Goal: Information Seeking & Learning: Check status

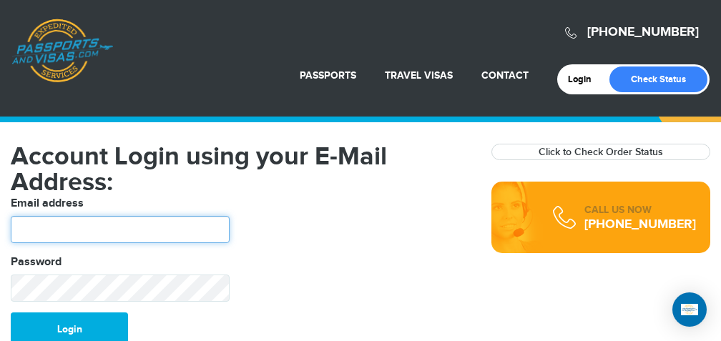
type input "**********"
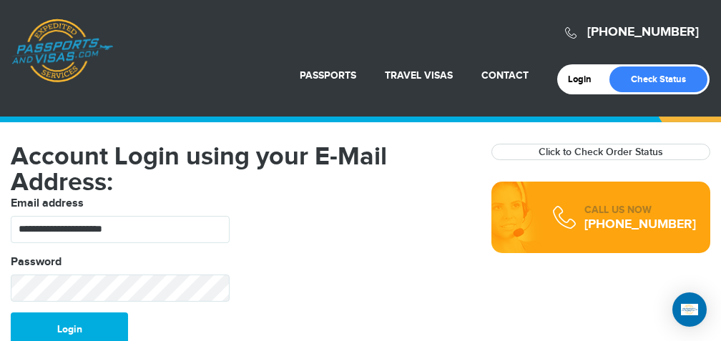
click at [440, 301] on fieldset "**********" at bounding box center [240, 253] width 481 height 117
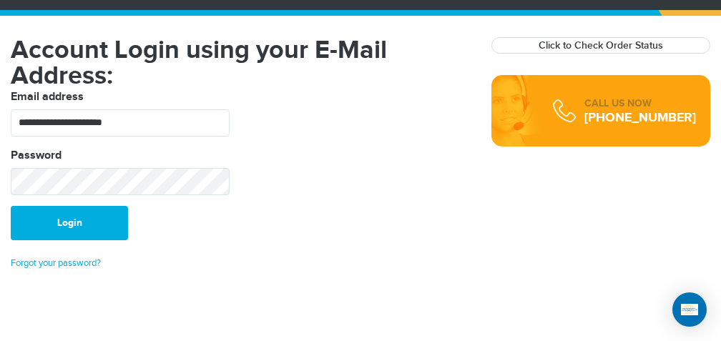
scroll to position [97, 0]
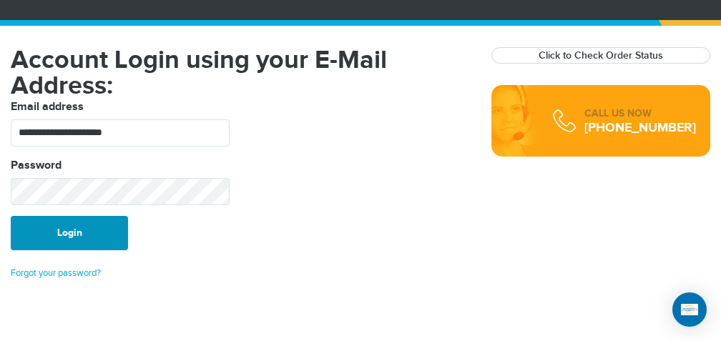
click at [74, 236] on button "Login" at bounding box center [69, 233] width 117 height 34
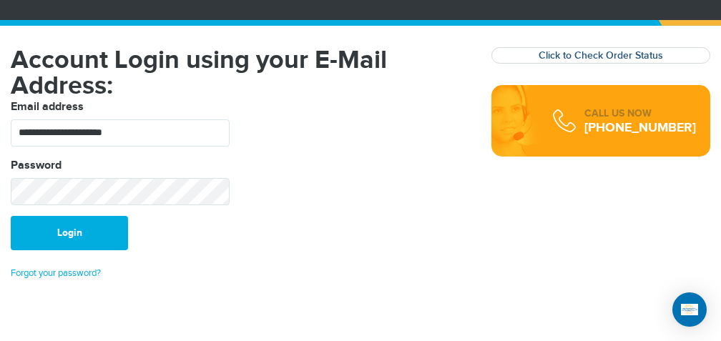
click at [558, 54] on link "Click to Check Order Status" at bounding box center [601, 55] width 124 height 12
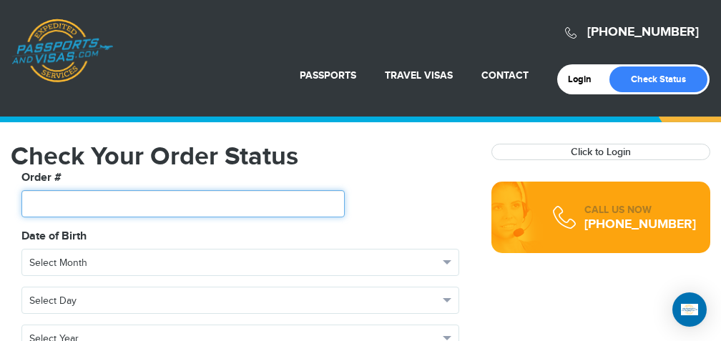
click at [86, 207] on input "text" at bounding box center [182, 203] width 323 height 27
type input "*******"
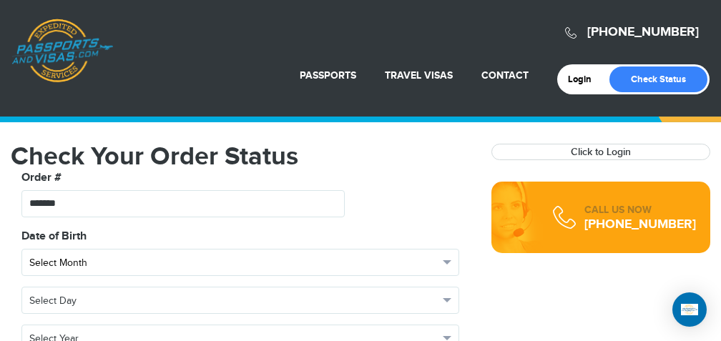
click at [447, 258] on button "Select Month" at bounding box center [240, 262] width 438 height 27
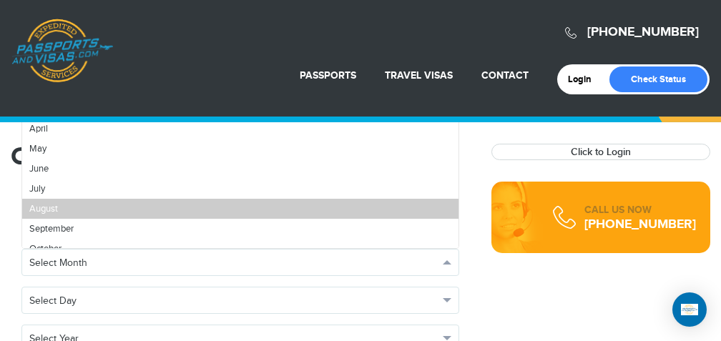
click at [27, 202] on link "August" at bounding box center [240, 209] width 436 height 20
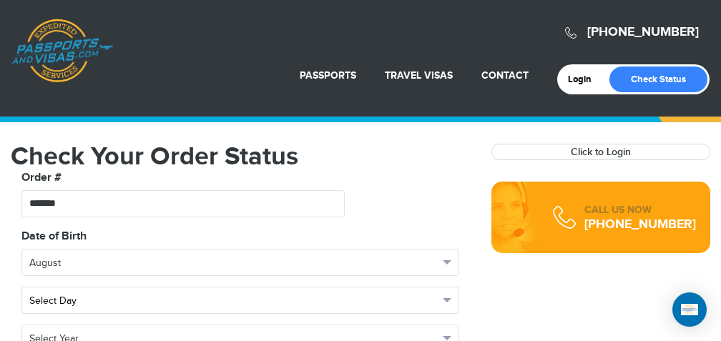
click at [449, 299] on span "button" at bounding box center [447, 300] width 9 height 4
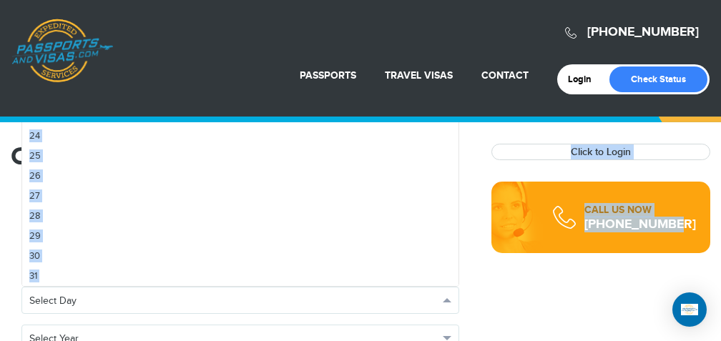
scroll to position [2, 0]
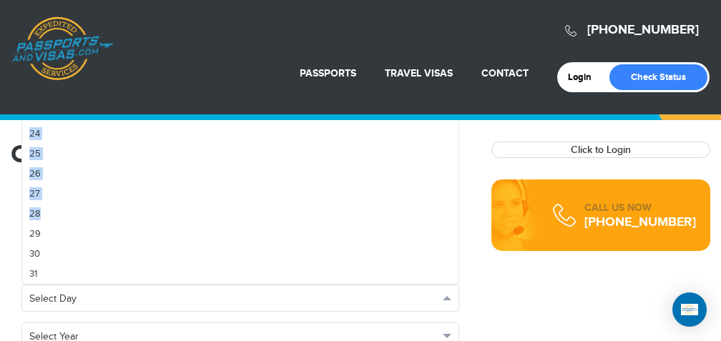
drag, startPoint x: 125, startPoint y: 206, endPoint x: 42, endPoint y: 206, distance: 83.0
click at [43, 206] on ul "Select Day 1 2 3 4 5 6 7 8 9 10 11 12 13 14 15 16 17 18 19 20 21 22 23 24 25 26…" at bounding box center [240, 179] width 438 height 211
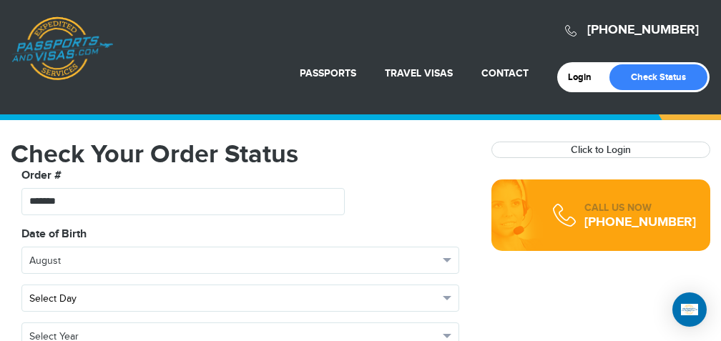
click at [89, 297] on span "Select Day" at bounding box center [233, 299] width 409 height 14
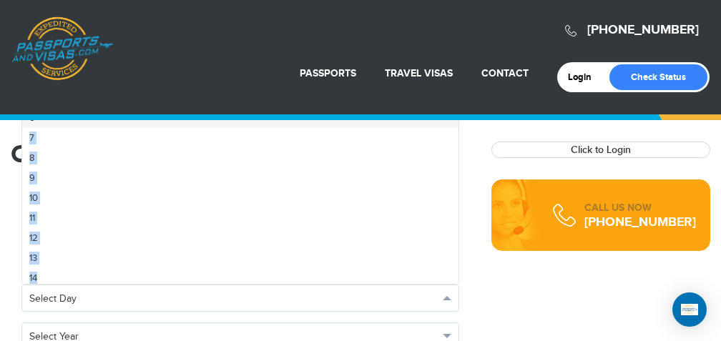
scroll to position [89, 0]
drag, startPoint x: 109, startPoint y: 208, endPoint x: 113, endPoint y: 270, distance: 62.4
click at [112, 273] on ul "Select Day 1 2 3 4 5 6 7 8 9 10 11 12 13 14 15 16 17 18 19 20 21 22 23 24 25 26…" at bounding box center [240, 179] width 438 height 211
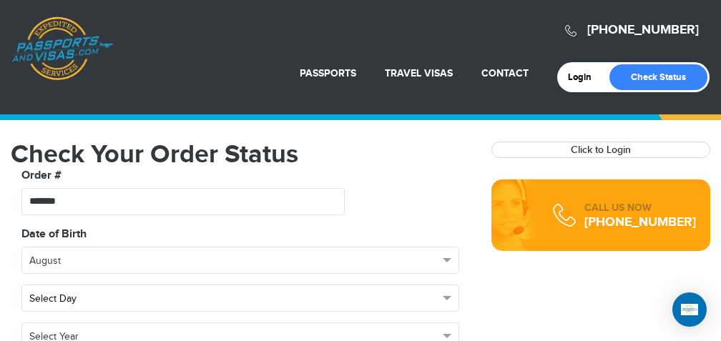
click at [453, 295] on button "Select Day" at bounding box center [240, 298] width 438 height 27
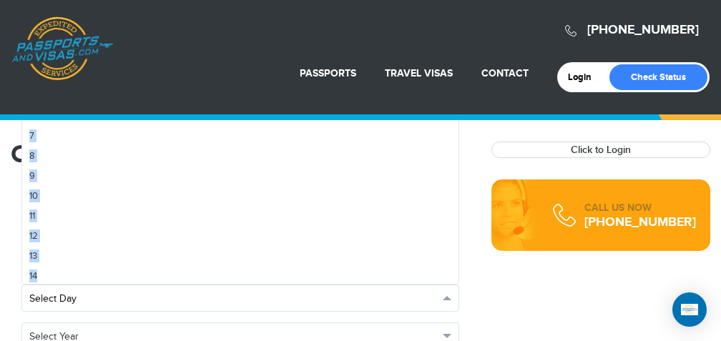
scroll to position [0, 0]
click at [453, 295] on button "Select Day" at bounding box center [240, 298] width 438 height 27
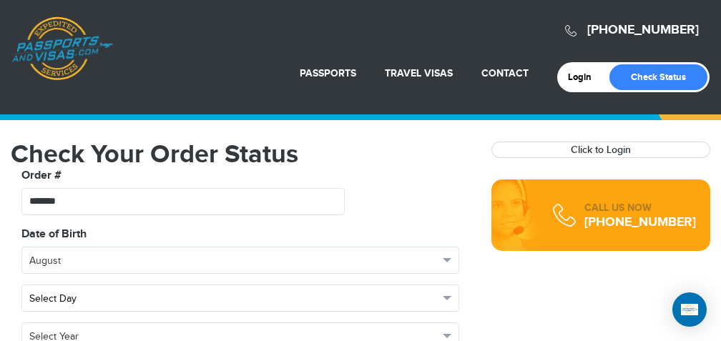
click at [389, 294] on span "Select Day" at bounding box center [233, 299] width 409 height 14
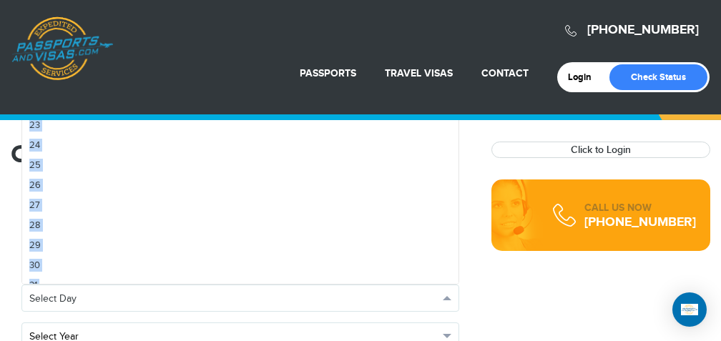
scroll to position [431, 0]
drag, startPoint x: 115, startPoint y: 259, endPoint x: 82, endPoint y: 335, distance: 83.0
click at [82, 335] on div "**********" at bounding box center [240, 293] width 459 height 135
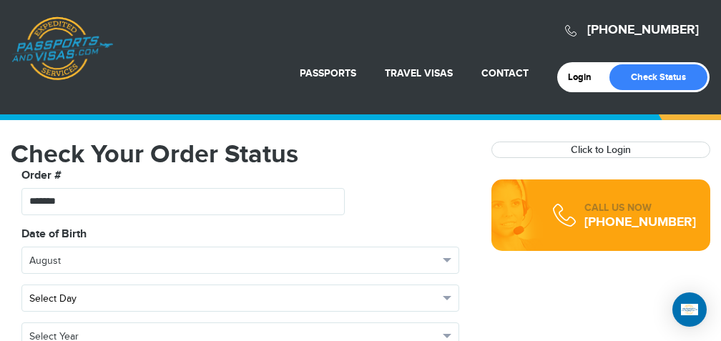
click at [98, 302] on span "Select Day" at bounding box center [233, 299] width 409 height 14
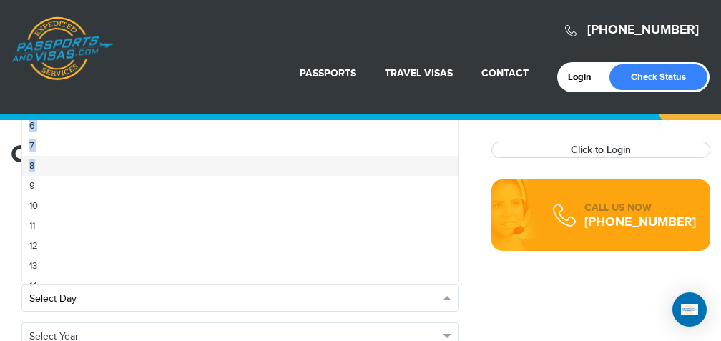
scroll to position [161, 0]
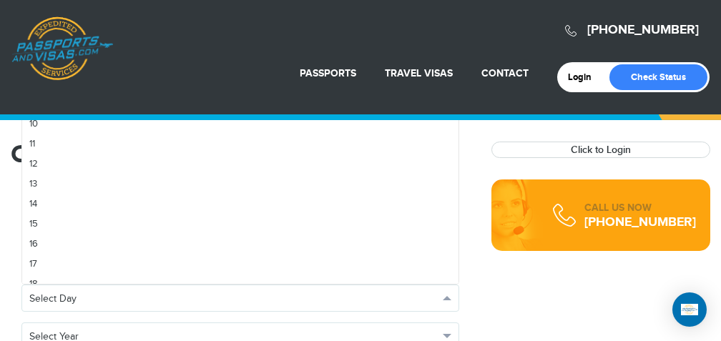
drag, startPoint x: 84, startPoint y: 240, endPoint x: 87, endPoint y: 282, distance: 42.4
click at [87, 283] on ul "Select Day 1 2 3 4 5 6 7 8 9 10 11 12 13 14 15 16 17 18 19 20 21 22 23 24 25 26…" at bounding box center [240, 179] width 438 height 211
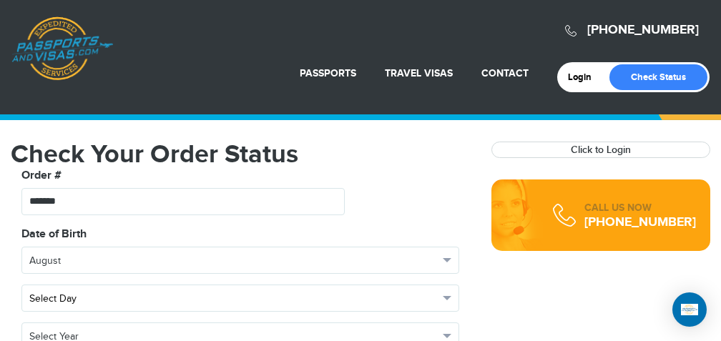
click at [93, 293] on span "Select Day" at bounding box center [233, 299] width 409 height 14
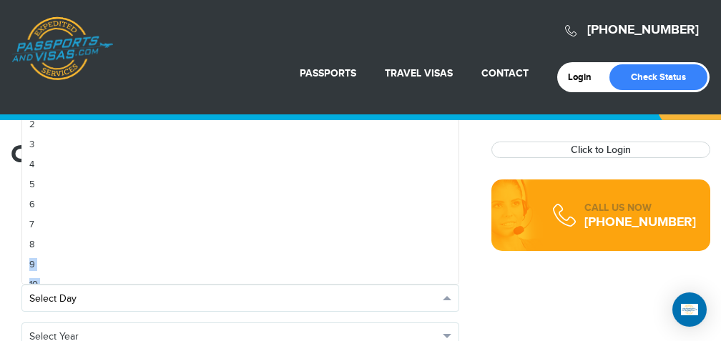
click at [93, 293] on span "Select Day" at bounding box center [233, 299] width 409 height 14
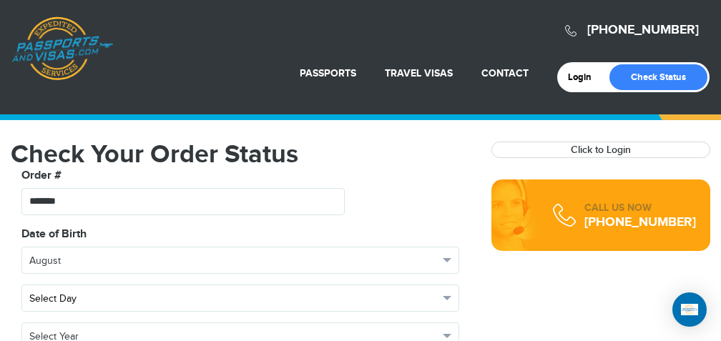
click at [446, 294] on button "Select Day" at bounding box center [240, 298] width 438 height 27
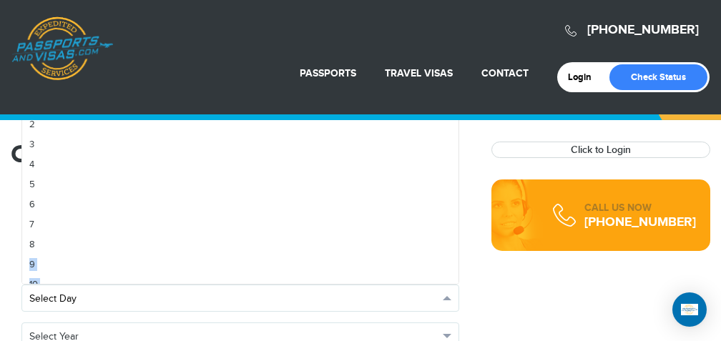
click at [446, 294] on button "Select Day" at bounding box center [240, 298] width 438 height 27
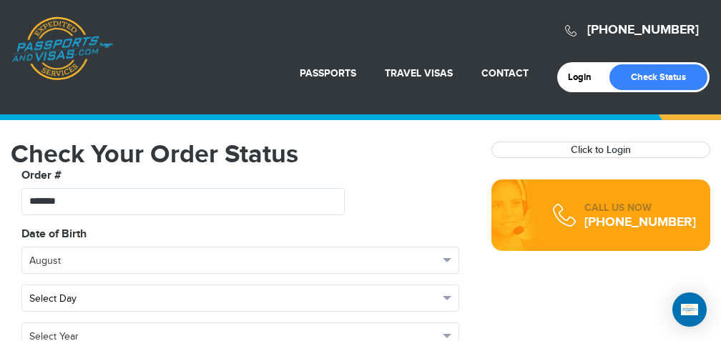
click at [446, 293] on button "Select Day" at bounding box center [240, 298] width 438 height 27
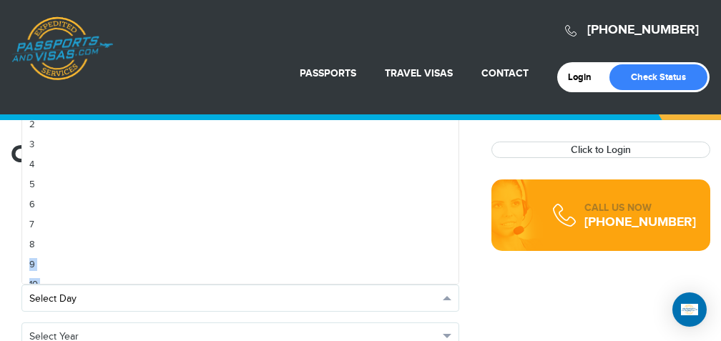
click at [446, 293] on button "Select Day" at bounding box center [240, 298] width 438 height 27
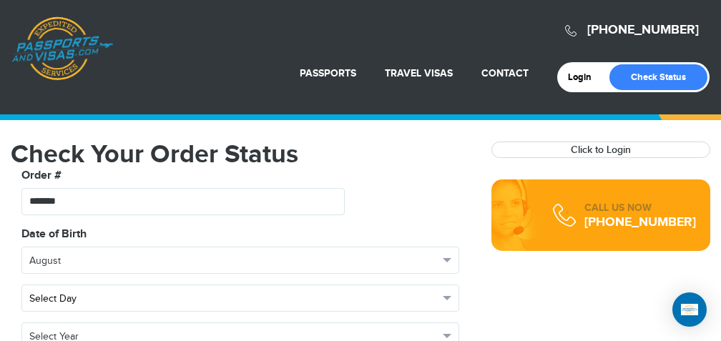
click at [446, 293] on button "Select Day" at bounding box center [240, 298] width 438 height 27
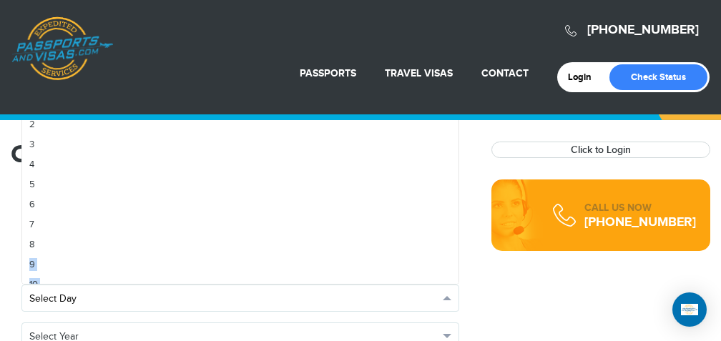
click at [446, 293] on button "Select Day" at bounding box center [240, 298] width 438 height 27
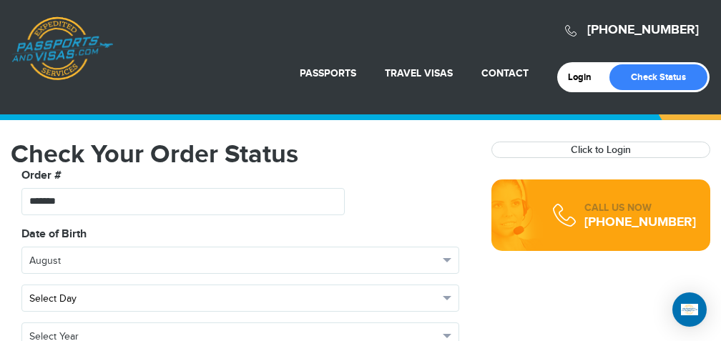
click at [452, 292] on button "Select Day" at bounding box center [240, 298] width 438 height 27
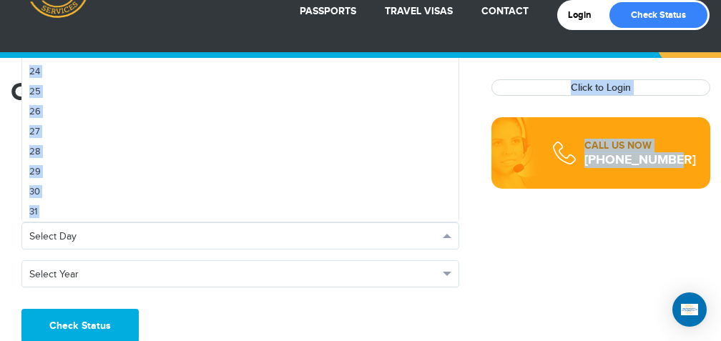
scroll to position [86, 0]
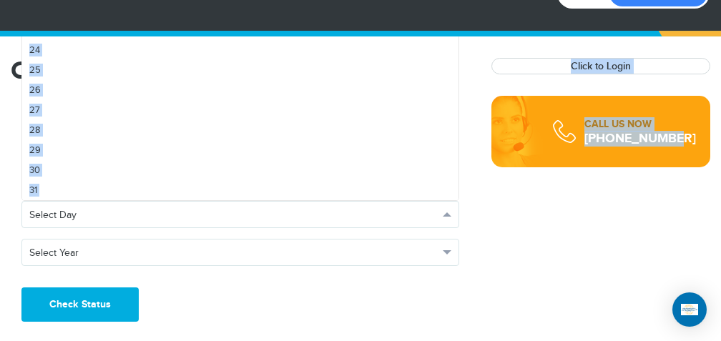
drag, startPoint x: 123, startPoint y: 266, endPoint x: 120, endPoint y: 351, distance: 85.2
click at [120, 255] on html "720-764-9321 Passports & Visas.com Login Check Status Passports Passport Renewa…" at bounding box center [360, 84] width 721 height 341
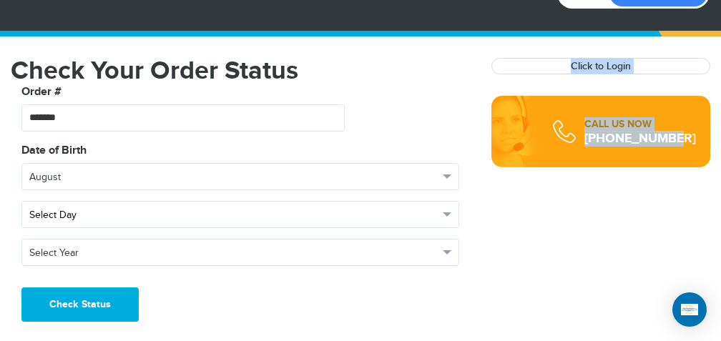
click at [449, 208] on button "Select Day" at bounding box center [240, 214] width 438 height 27
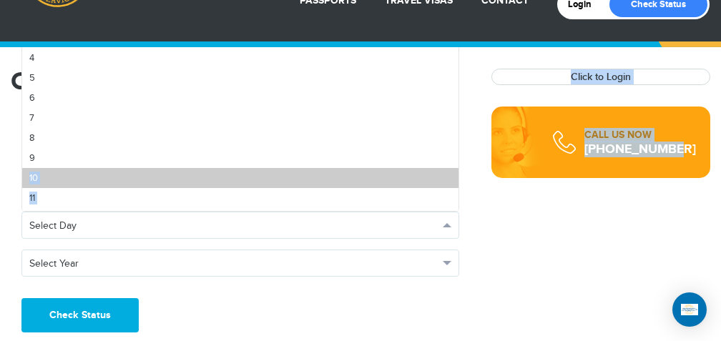
scroll to position [52, 0]
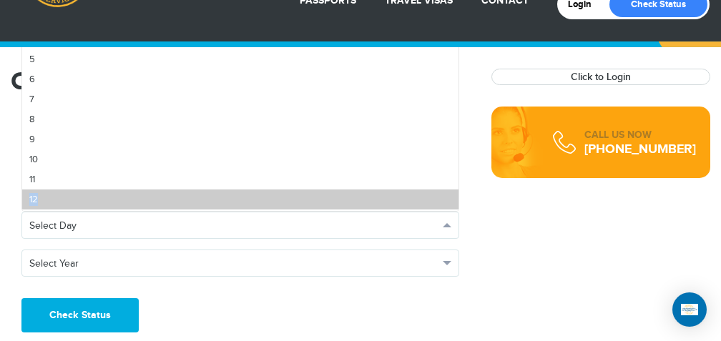
drag, startPoint x: 99, startPoint y: 191, endPoint x: 82, endPoint y: 204, distance: 22.0
click at [82, 204] on link "12" at bounding box center [240, 200] width 436 height 20
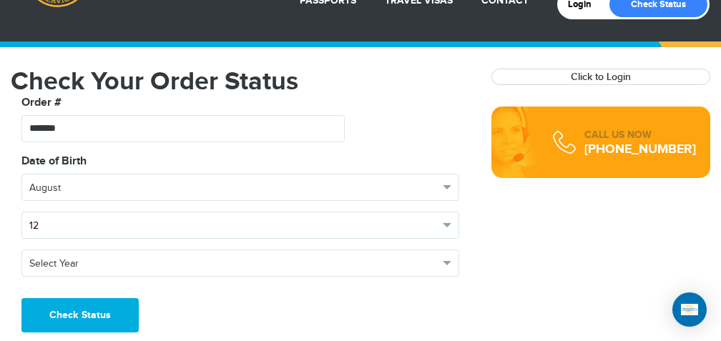
click at [46, 227] on span "12" at bounding box center [233, 226] width 409 height 14
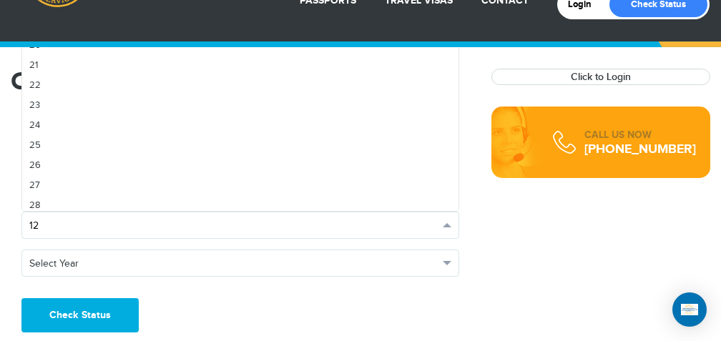
scroll to position [378, 0]
drag, startPoint x: 57, startPoint y: 205, endPoint x: 45, endPoint y: 211, distance: 13.4
click at [45, 212] on div "12 Select Day 1 2 3 4 5 6 7 8 9 10 11 12 13 14 15 16 17 18 19 20 21 22 23 24 25…" at bounding box center [240, 225] width 438 height 27
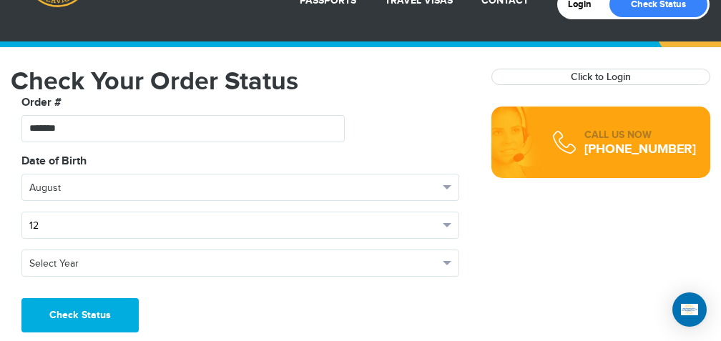
scroll to position [0, 0]
click at [450, 221] on button "12" at bounding box center [240, 225] width 438 height 27
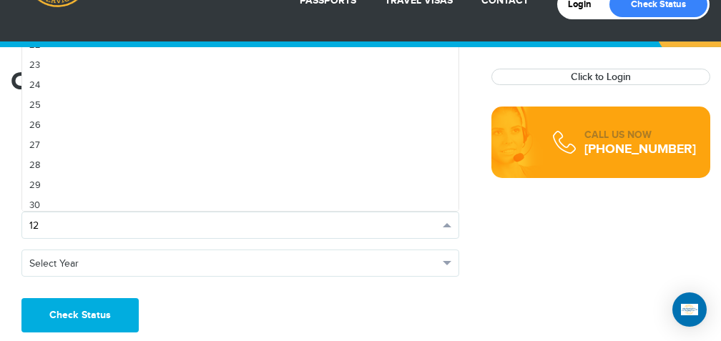
scroll to position [431, 0]
click at [47, 207] on ul "Select Day 1 2 3 4 5 6 7 8 9 10 11 12 13 14 15 16 17 18 19 20 21 22 23 24 25 26…" at bounding box center [240, 106] width 438 height 211
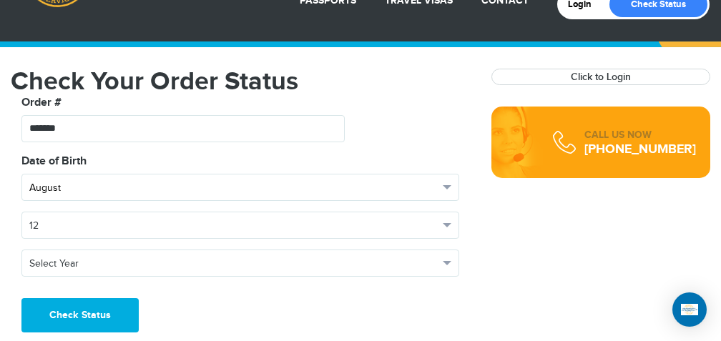
drag, startPoint x: 54, startPoint y: 187, endPoint x: 52, endPoint y: 195, distance: 8.4
click at [52, 197] on button "August" at bounding box center [240, 187] width 438 height 27
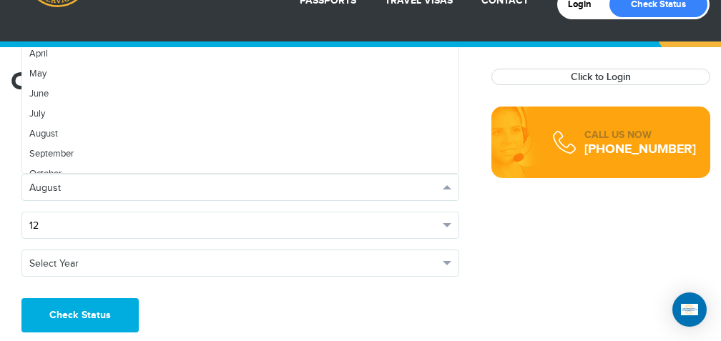
drag, startPoint x: 49, startPoint y: 233, endPoint x: 53, endPoint y: 223, distance: 10.0
click at [54, 230] on button "12" at bounding box center [240, 225] width 438 height 27
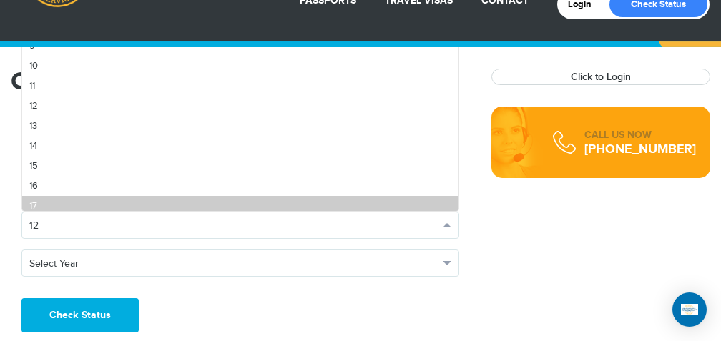
click at [42, 202] on link "17" at bounding box center [240, 206] width 436 height 20
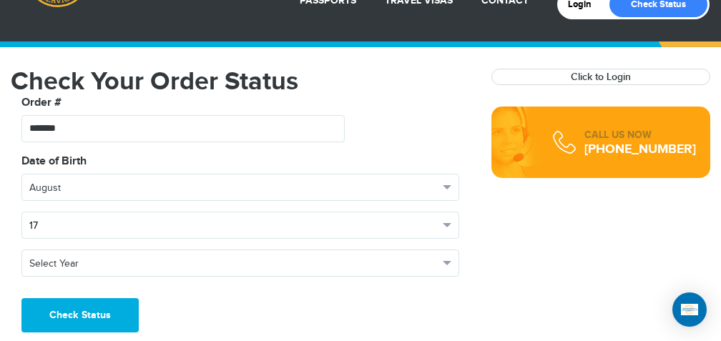
click at [37, 229] on span "17" at bounding box center [233, 226] width 409 height 14
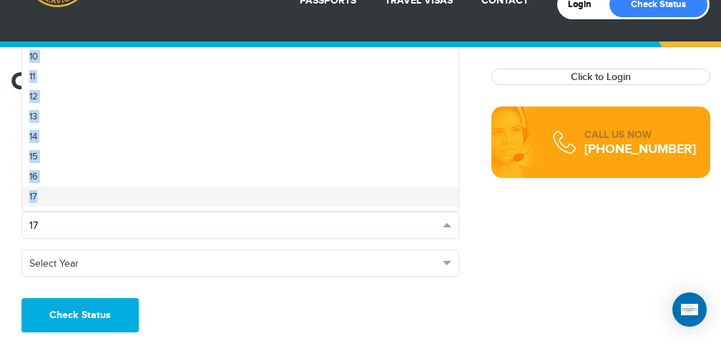
scroll to position [0, 0]
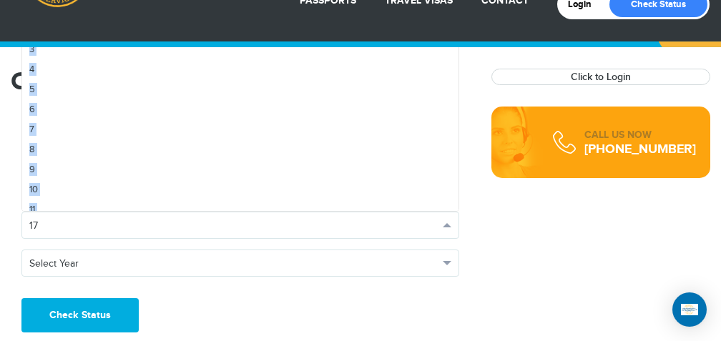
click at [43, 207] on ul "Select Day 1 2 3 4 5 6 7 8 9 10 11 12 13 14 15 16 17 18 19 20 21 22 23 24 25 26…" at bounding box center [240, 106] width 438 height 211
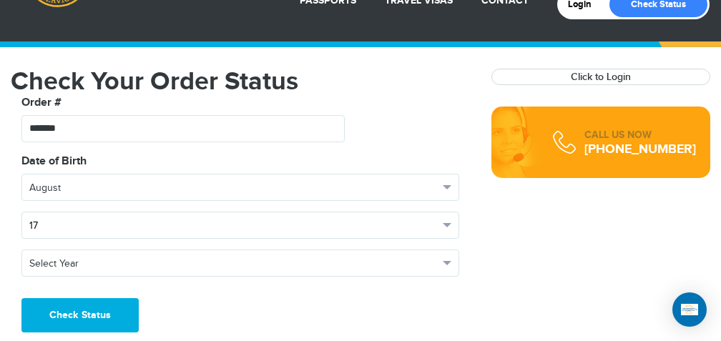
click at [51, 219] on span "17" at bounding box center [233, 226] width 409 height 14
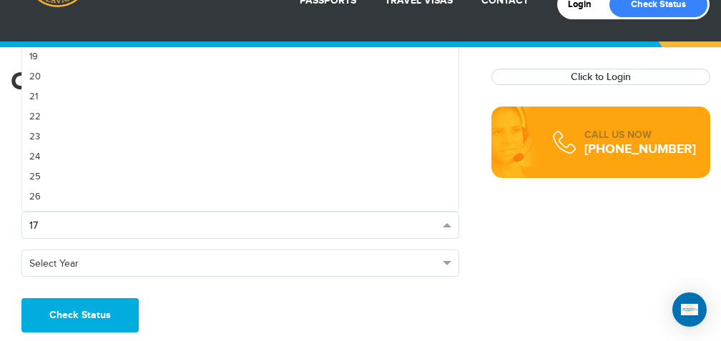
scroll to position [341, 0]
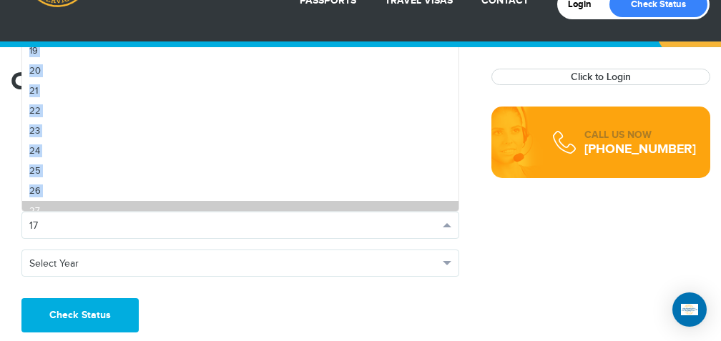
click at [53, 202] on ul "Select Day 1 2 3 4 5 6 7 8 9 10 11 12 13 14 15 16 17 18 19 20 21 22 23 24 25 26…" at bounding box center [240, 106] width 438 height 211
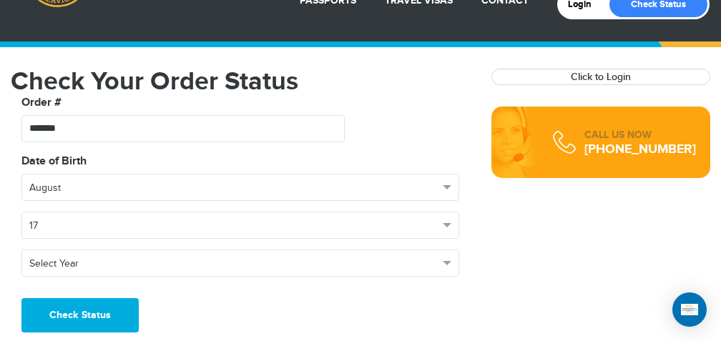
click at [53, 202] on div "**********" at bounding box center [240, 220] width 459 height 135
click at [47, 219] on span "17" at bounding box center [233, 226] width 409 height 14
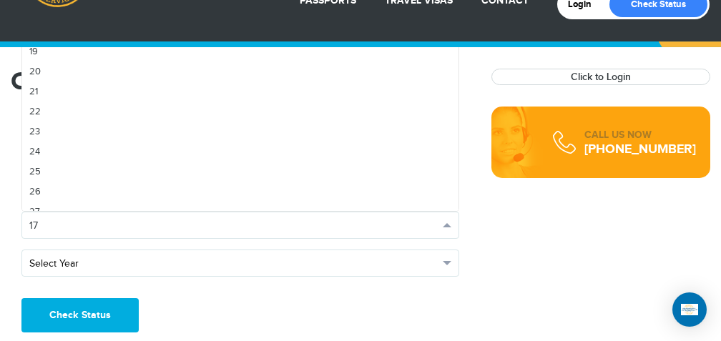
click at [446, 262] on span "button" at bounding box center [447, 263] width 9 height 4
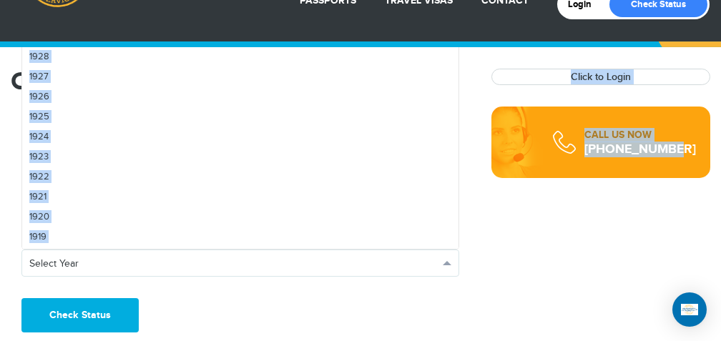
scroll to position [2034, 0]
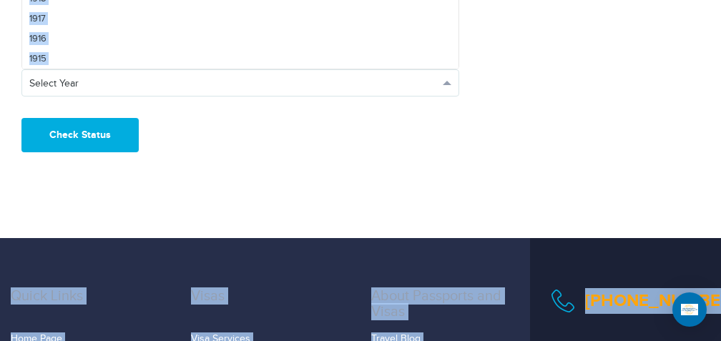
drag, startPoint x: 36, startPoint y: 225, endPoint x: 54, endPoint y: 350, distance: 125.8
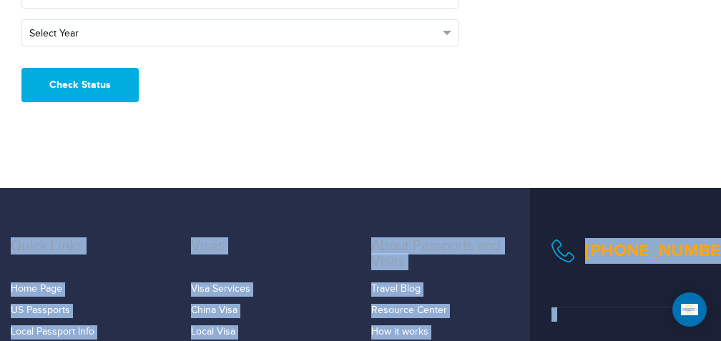
click at [288, 33] on span "Select Year" at bounding box center [233, 33] width 409 height 14
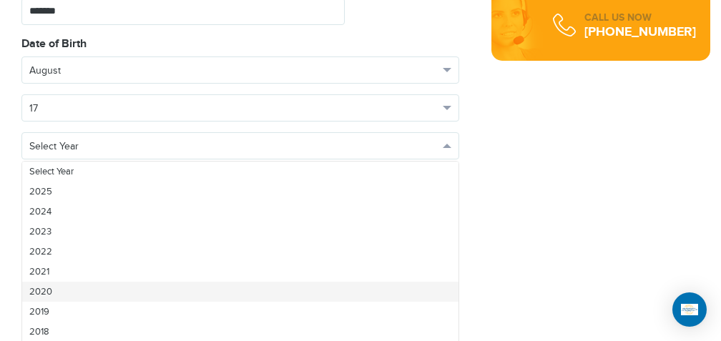
click at [107, 294] on link "2020" at bounding box center [240, 292] width 436 height 20
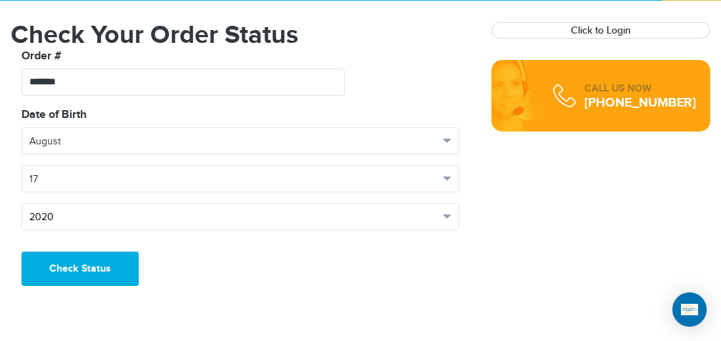
scroll to position [0, 0]
drag, startPoint x: 451, startPoint y: 211, endPoint x: 455, endPoint y: 230, distance: 19.8
click at [459, 239] on div "**********" at bounding box center [240, 174] width 459 height 135
click at [451, 215] on span "button" at bounding box center [447, 217] width 9 height 4
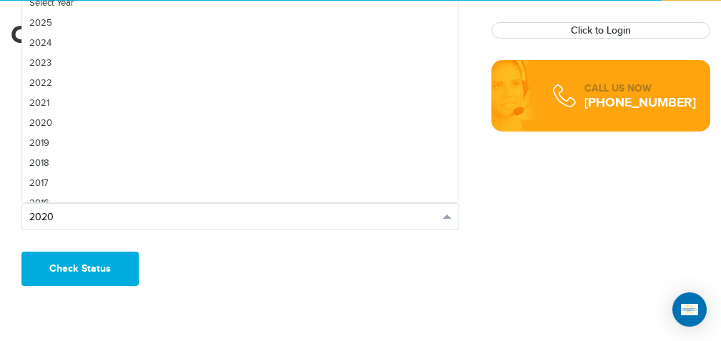
click at [451, 215] on span "button" at bounding box center [447, 217] width 9 height 4
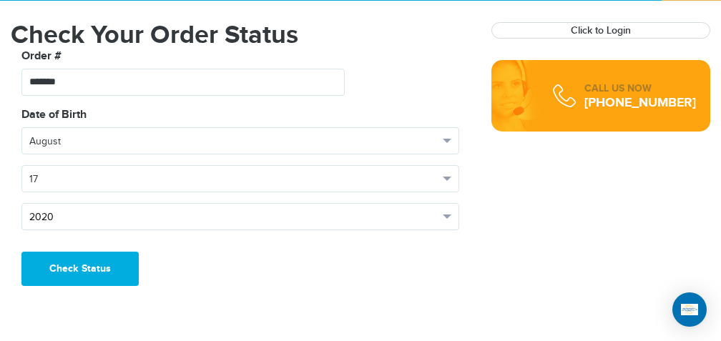
click at [451, 215] on span "button" at bounding box center [447, 217] width 9 height 4
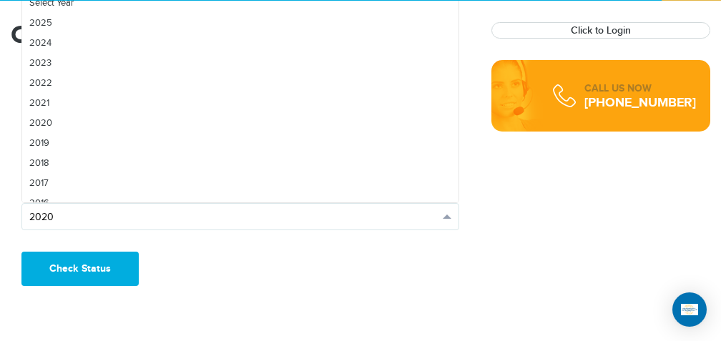
click at [451, 215] on span "button" at bounding box center [447, 217] width 9 height 4
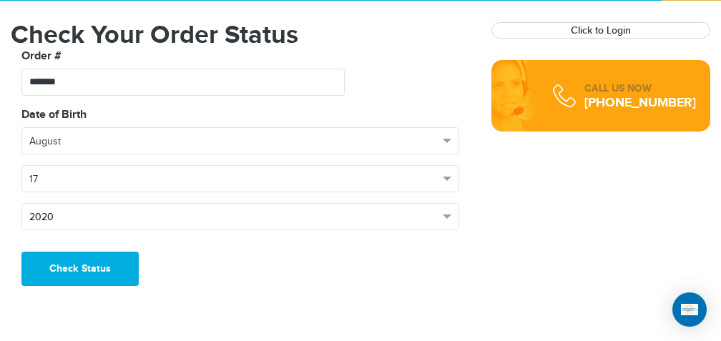
click at [451, 215] on span "button" at bounding box center [447, 217] width 9 height 4
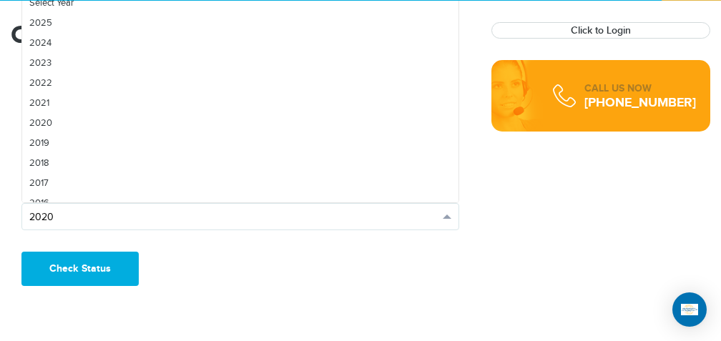
click at [451, 215] on span "button" at bounding box center [447, 217] width 9 height 4
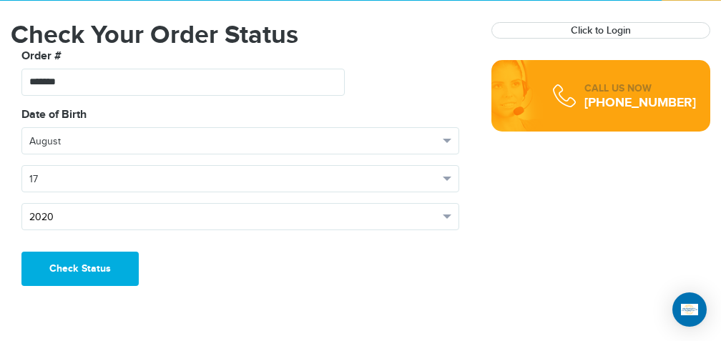
click at [451, 215] on span "button" at bounding box center [447, 217] width 9 height 4
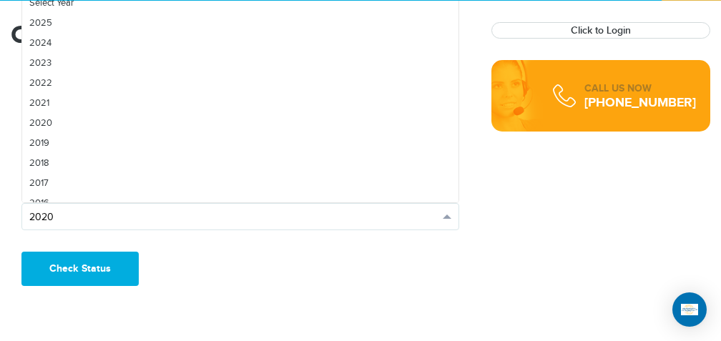
click at [451, 215] on span "button" at bounding box center [447, 217] width 9 height 4
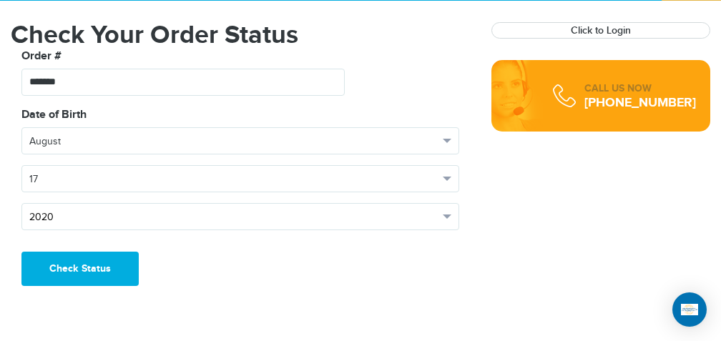
click at [451, 215] on span "button" at bounding box center [447, 217] width 9 height 4
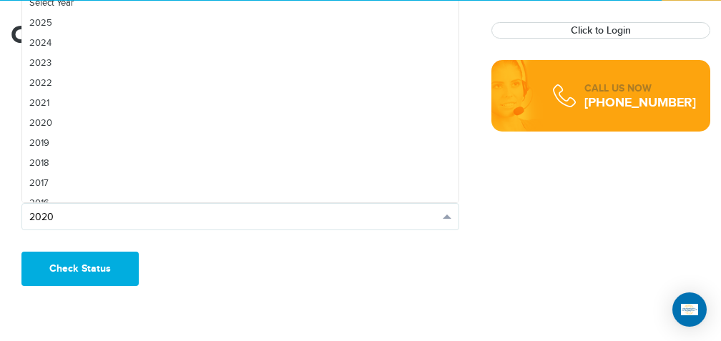
click at [451, 215] on span "button" at bounding box center [447, 217] width 9 height 4
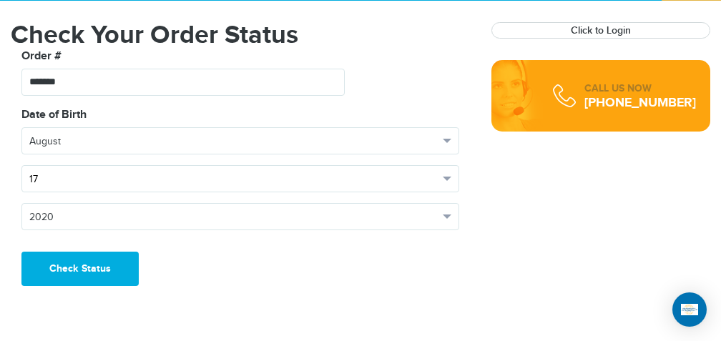
drag, startPoint x: 319, startPoint y: 215, endPoint x: 383, endPoint y: 189, distance: 69.6
click at [383, 190] on div "**********" at bounding box center [240, 174] width 459 height 135
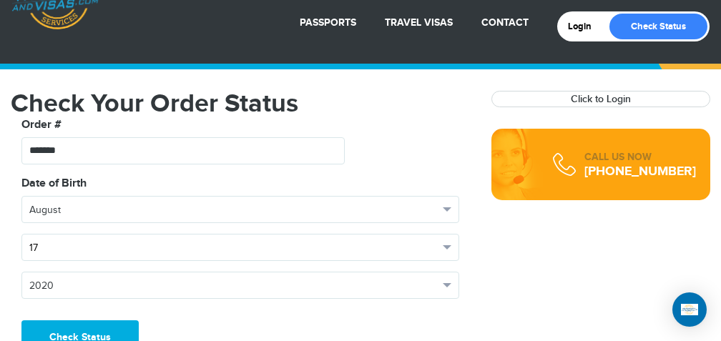
scroll to position [25, 0]
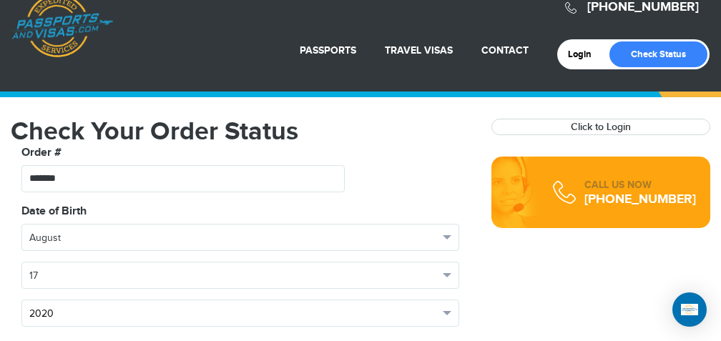
click at [448, 308] on button "2020" at bounding box center [240, 313] width 438 height 27
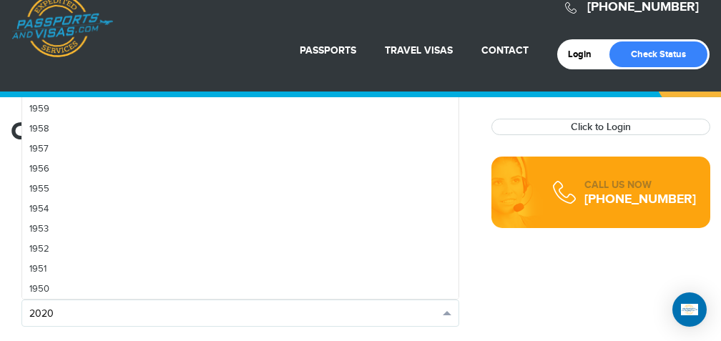
scroll to position [1448, 0]
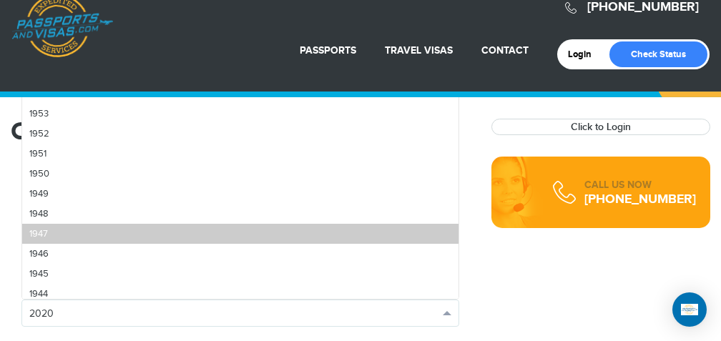
click at [294, 232] on link "1947" at bounding box center [240, 234] width 436 height 20
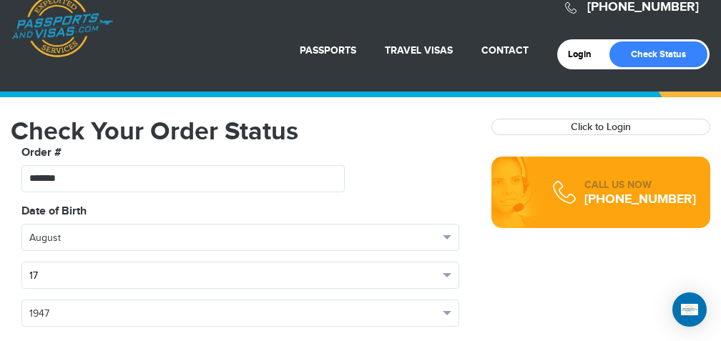
click at [451, 272] on button "17" at bounding box center [240, 275] width 438 height 27
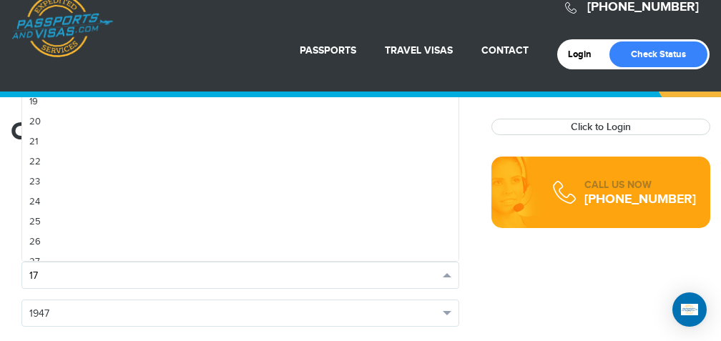
click at [452, 276] on button "17" at bounding box center [240, 275] width 438 height 27
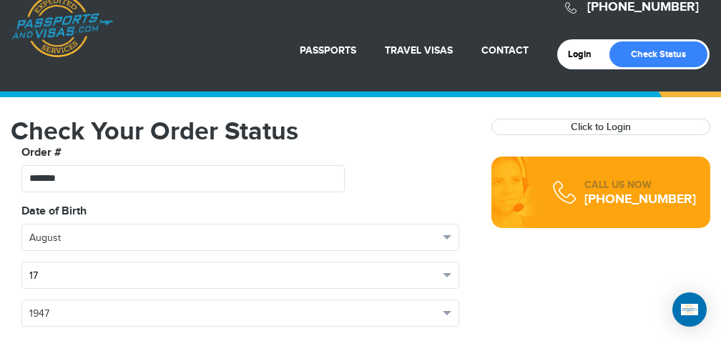
click at [59, 273] on span "17" at bounding box center [233, 276] width 409 height 14
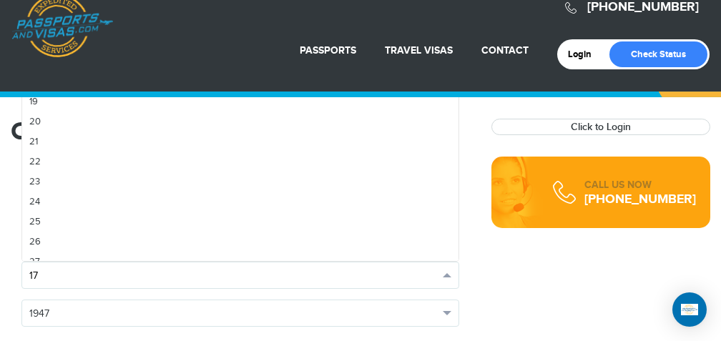
click at [59, 273] on span "17" at bounding box center [233, 276] width 409 height 14
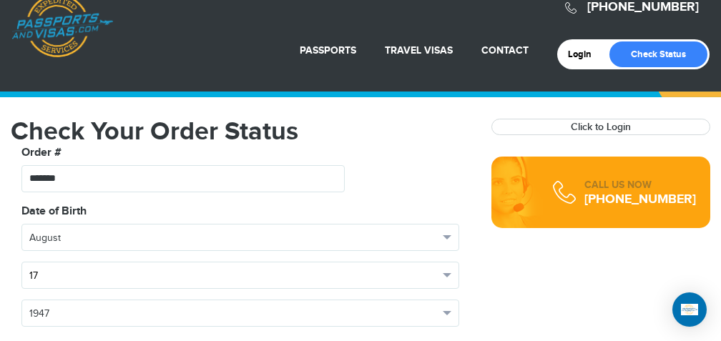
click at [59, 273] on span "17" at bounding box center [233, 276] width 409 height 14
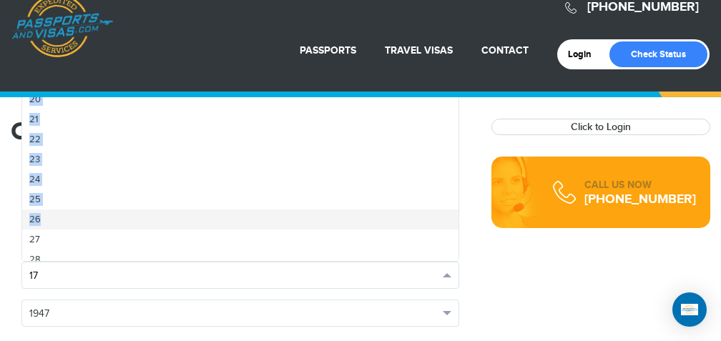
scroll to position [371, 0]
drag, startPoint x: 43, startPoint y: 238, endPoint x: 41, endPoint y: 262, distance: 24.4
click at [41, 262] on div "17 Select Day 1 2 3 4 5 6 7 8 9 10 11 12 13 14 15 16 17 18 19 20 21 22 23 24 25…" at bounding box center [240, 275] width 438 height 27
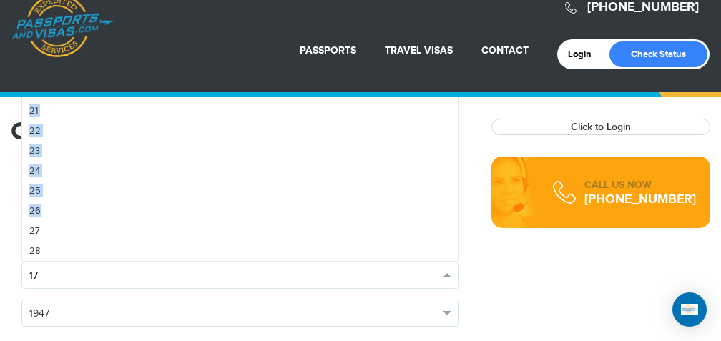
scroll to position [0, 0]
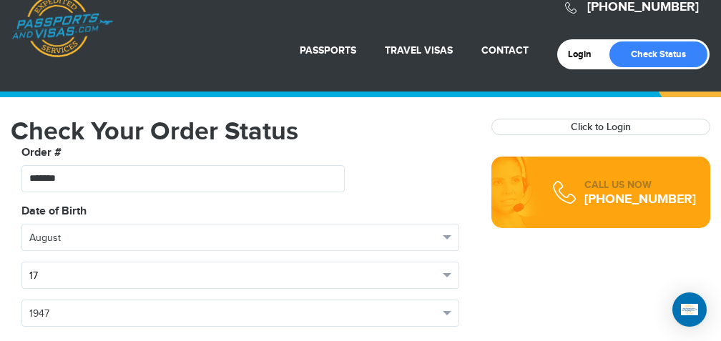
click at [52, 264] on button "17" at bounding box center [240, 275] width 438 height 27
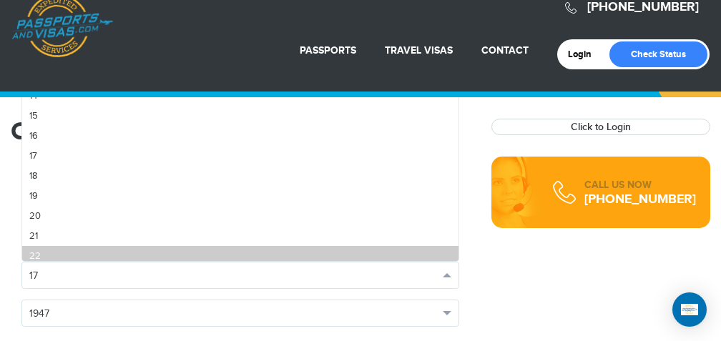
click at [49, 257] on link "22" at bounding box center [240, 256] width 436 height 20
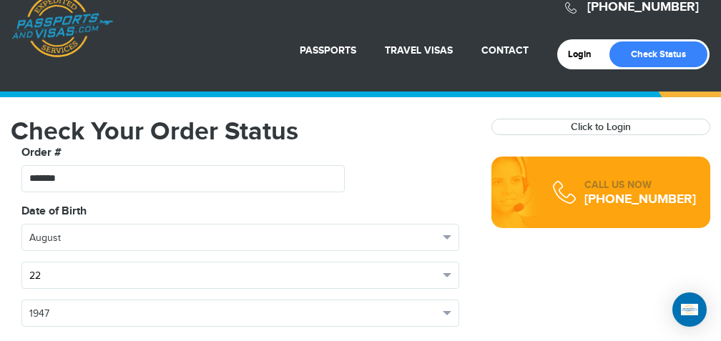
click at [35, 279] on span "22" at bounding box center [233, 276] width 409 height 14
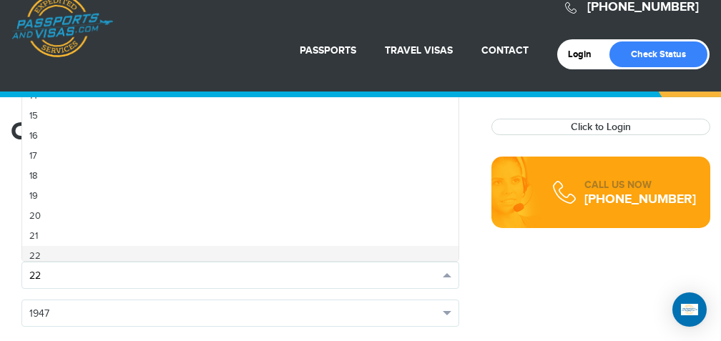
scroll to position [251, 0]
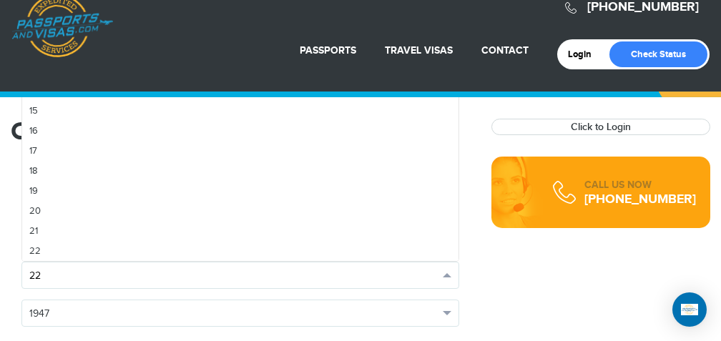
click at [451, 275] on span "button" at bounding box center [447, 275] width 9 height 4
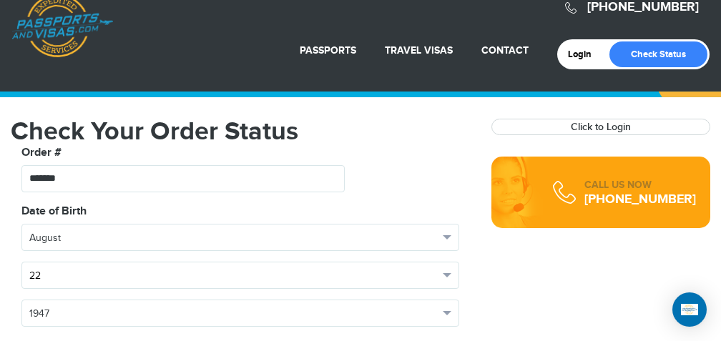
click at [451, 276] on span "button" at bounding box center [447, 275] width 9 height 4
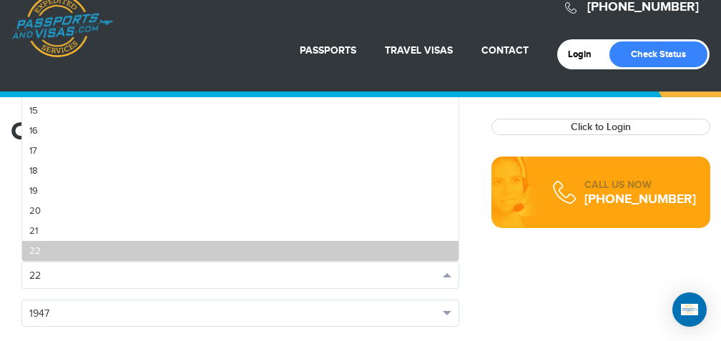
click at [44, 256] on link "22" at bounding box center [240, 251] width 436 height 20
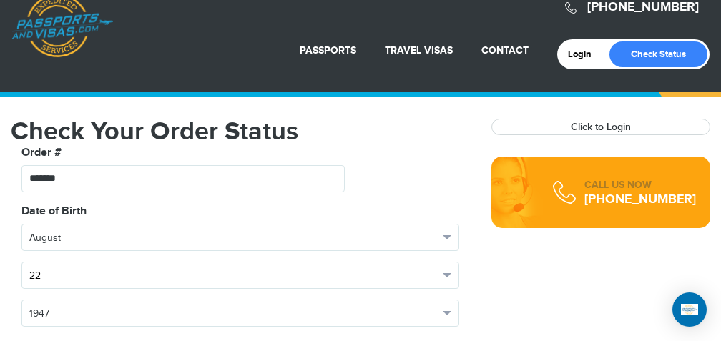
click at [44, 276] on span "22" at bounding box center [233, 276] width 409 height 14
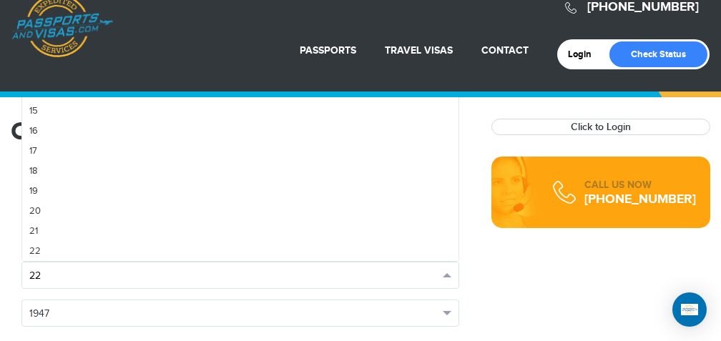
click at [44, 276] on span "22" at bounding box center [233, 276] width 409 height 14
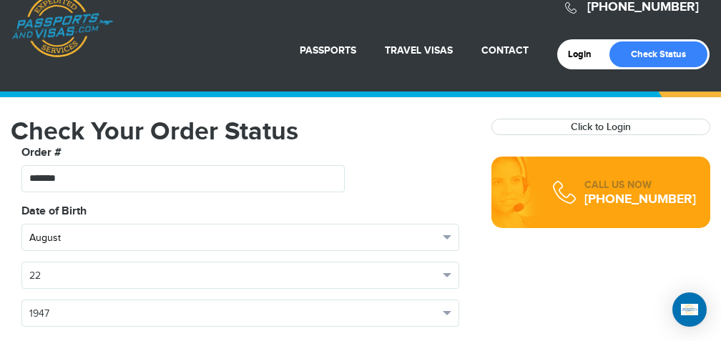
click at [44, 250] on button "August" at bounding box center [240, 237] width 438 height 27
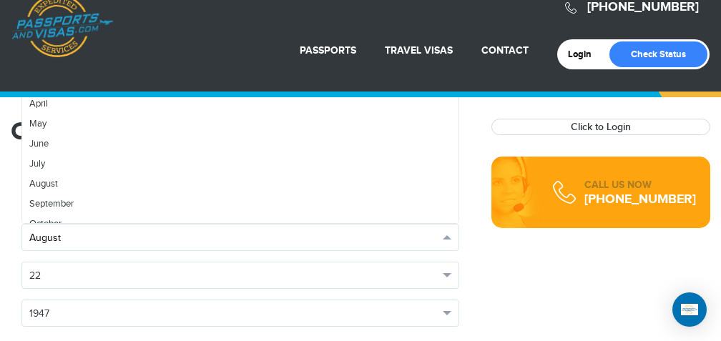
click at [44, 250] on button "August" at bounding box center [240, 237] width 438 height 27
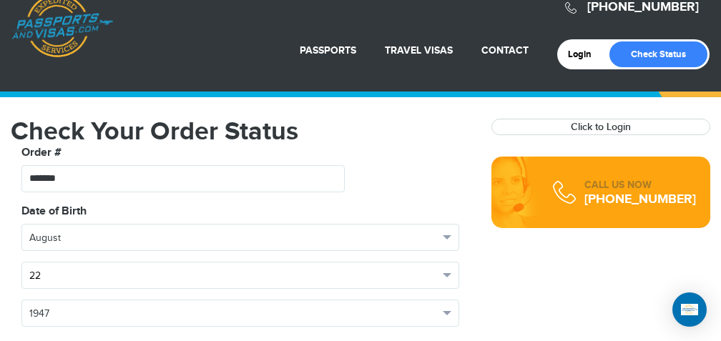
click at [444, 276] on span "button" at bounding box center [447, 275] width 9 height 4
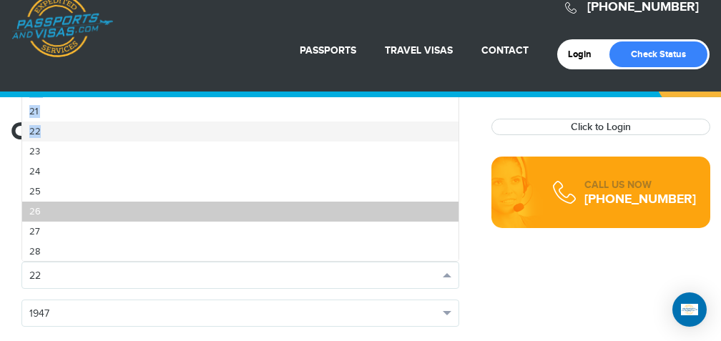
scroll to position [372, 0]
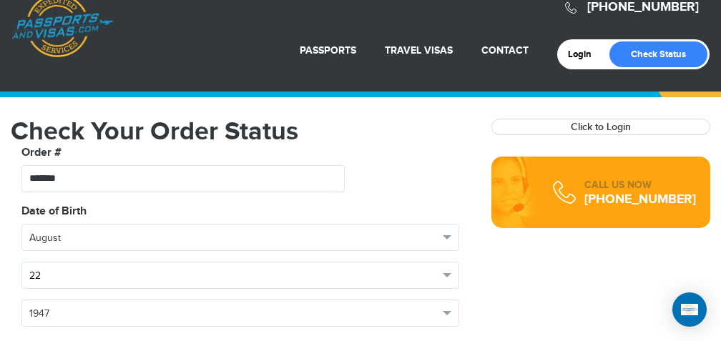
drag, startPoint x: 69, startPoint y: 256, endPoint x: 85, endPoint y: 207, distance: 51.8
click at [85, 207] on div "**********" at bounding box center [240, 270] width 459 height 135
click at [450, 270] on button "22" at bounding box center [240, 275] width 438 height 27
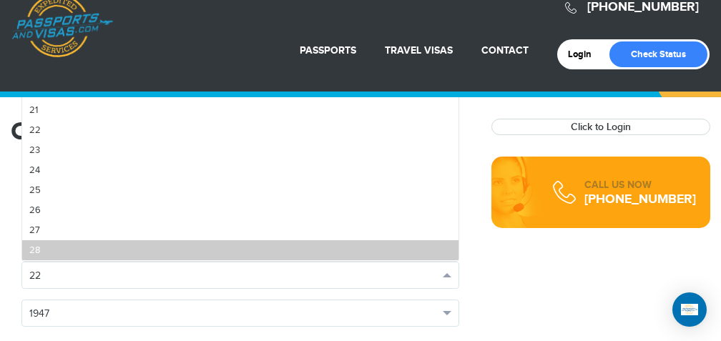
click at [49, 248] on link "28" at bounding box center [240, 250] width 436 height 20
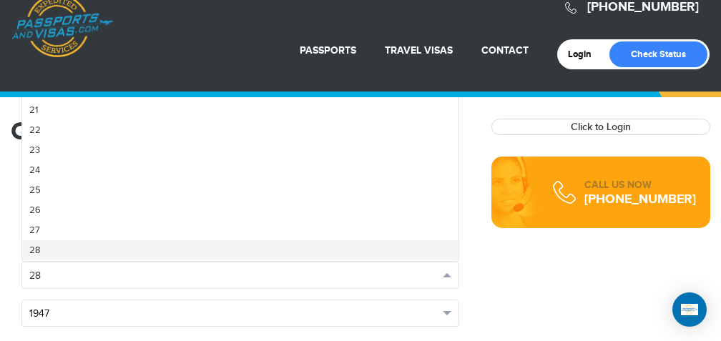
scroll to position [431, 0]
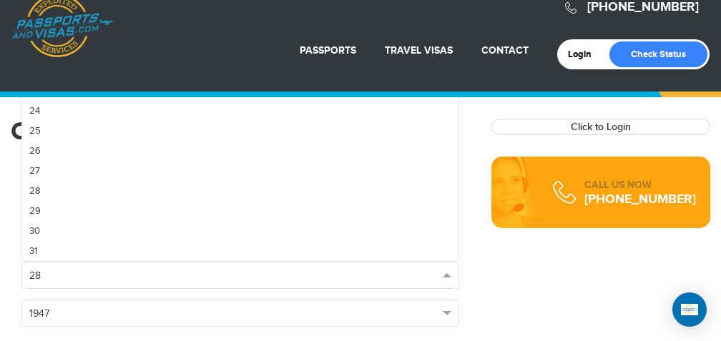
click at [347, 328] on div "**********" at bounding box center [240, 270] width 459 height 135
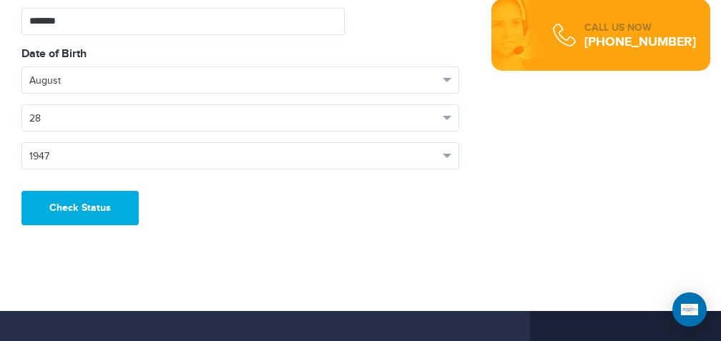
scroll to position [185, 0]
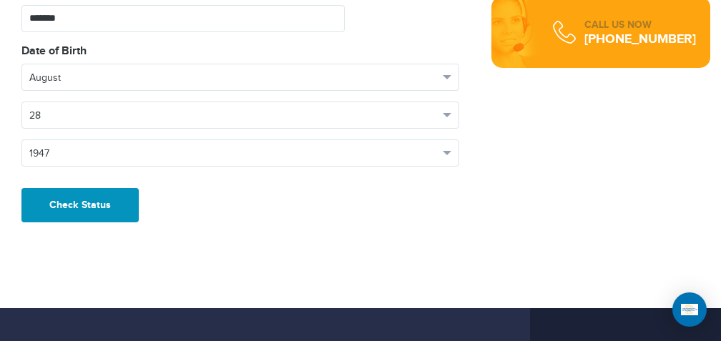
click at [83, 193] on button "Check Status" at bounding box center [79, 205] width 117 height 34
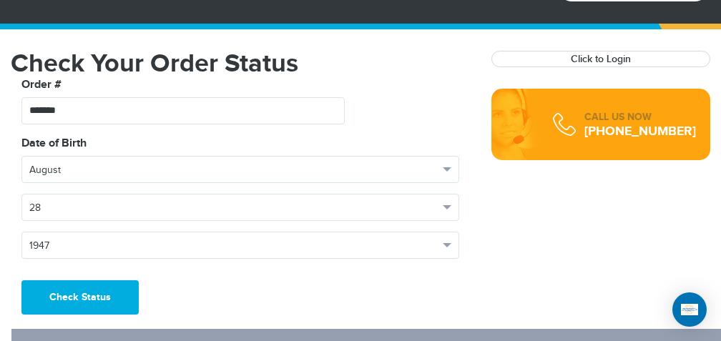
scroll to position [127, 0]
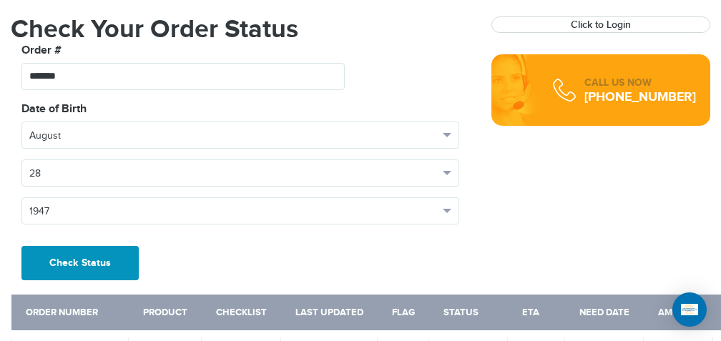
click at [79, 265] on button "Check Status" at bounding box center [79, 263] width 117 height 34
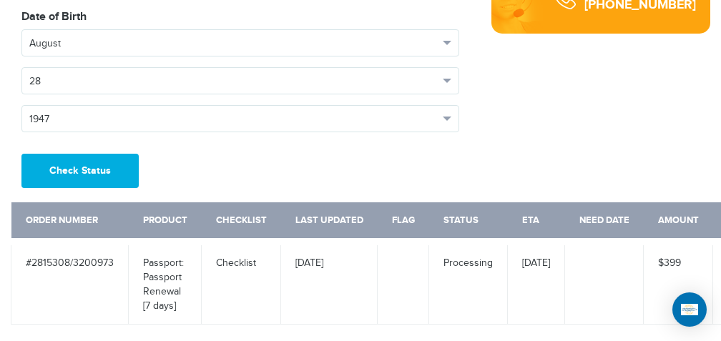
scroll to position [219, 0]
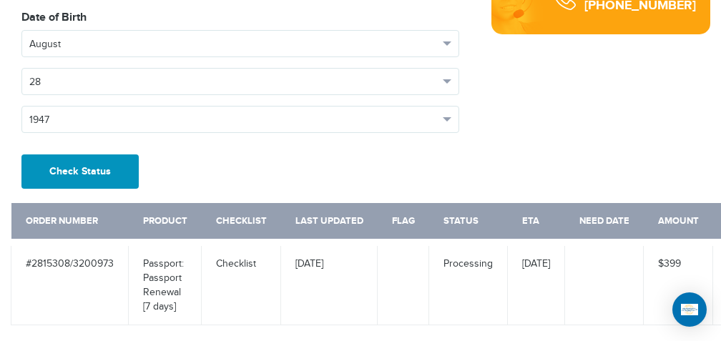
click at [106, 161] on button "Check Status" at bounding box center [79, 172] width 117 height 34
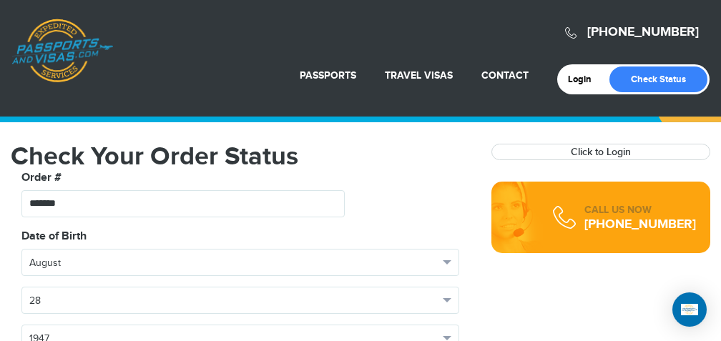
click at [667, 30] on link "[PHONE_NUMBER]" at bounding box center [643, 32] width 112 height 16
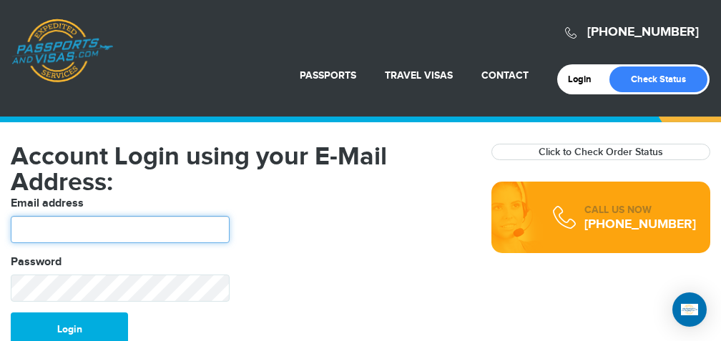
type input "**********"
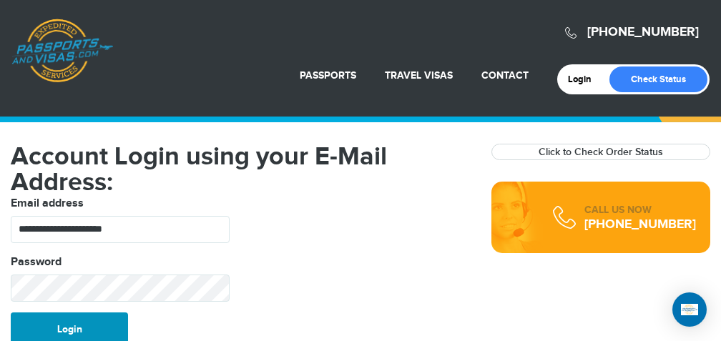
click at [99, 320] on button "Login" at bounding box center [69, 330] width 117 height 34
click at [68, 321] on button "Login" at bounding box center [69, 330] width 117 height 34
